Goal: Task Accomplishment & Management: Use online tool/utility

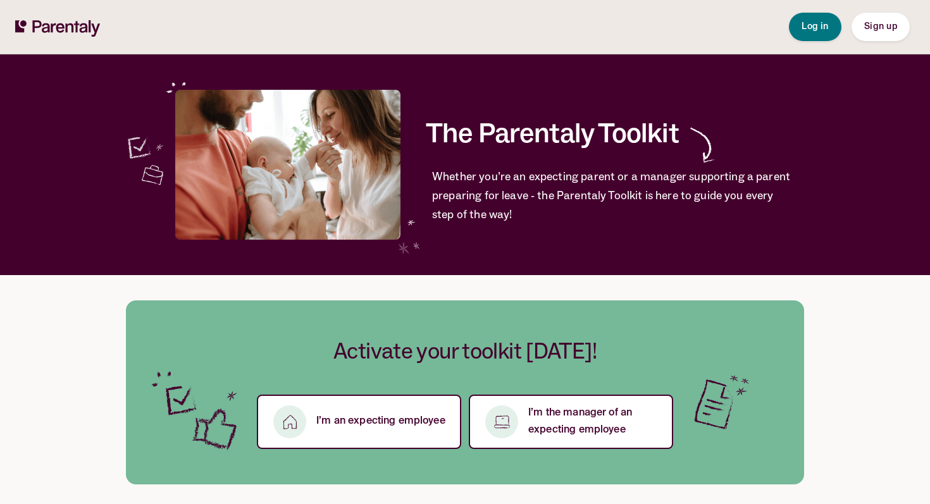
drag, startPoint x: 807, startPoint y: 23, endPoint x: 707, endPoint y: 41, distance: 100.9
click at [807, 23] on span "Log in" at bounding box center [815, 26] width 27 height 9
